Goal: Check status

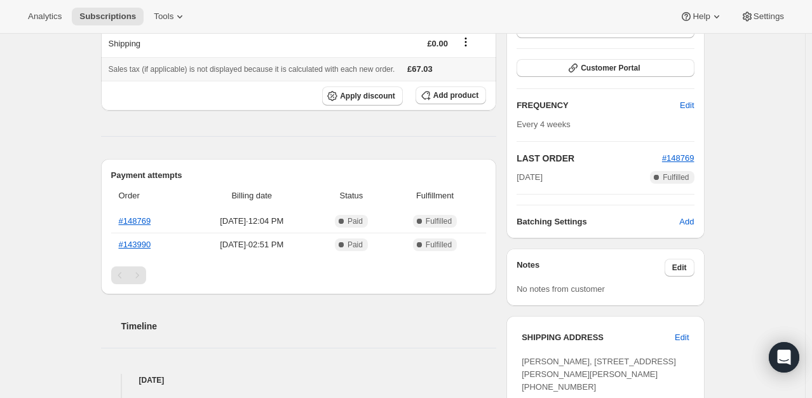
scroll to position [191, 0]
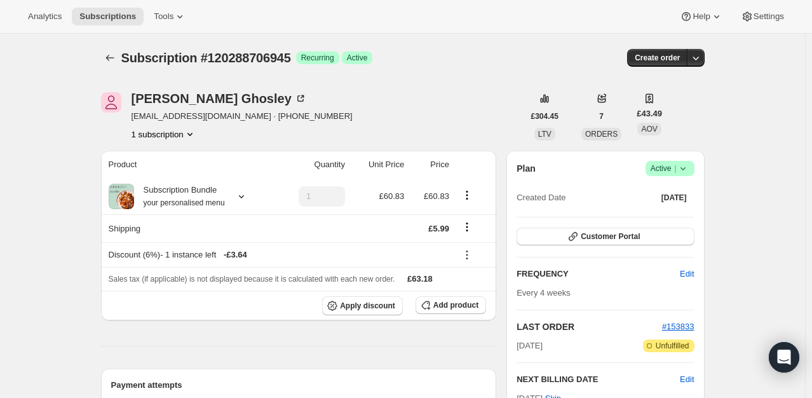
click at [692, 168] on span "Success Active |" at bounding box center [669, 168] width 49 height 15
click at [571, 222] on div "Plan Success Active | Created Date [DATE] Customer Portal FREQUENCY Edit Every …" at bounding box center [605, 315] width 177 height 308
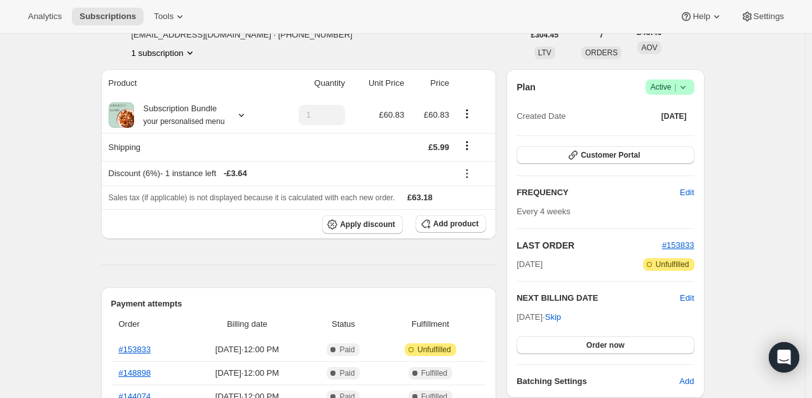
scroll to position [127, 0]
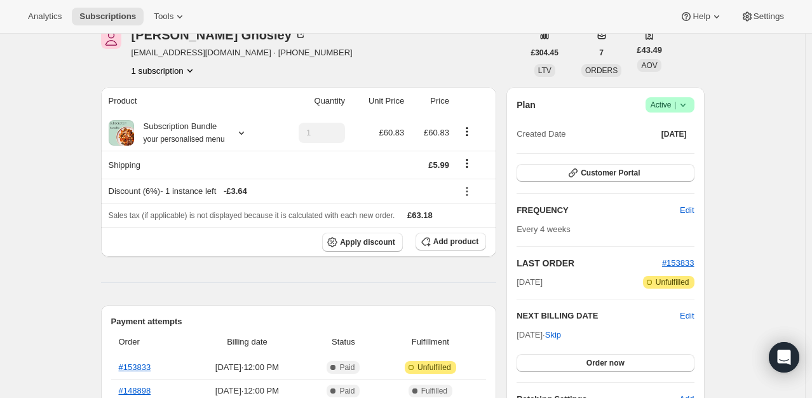
scroll to position [64, 0]
